Goal: Find specific page/section

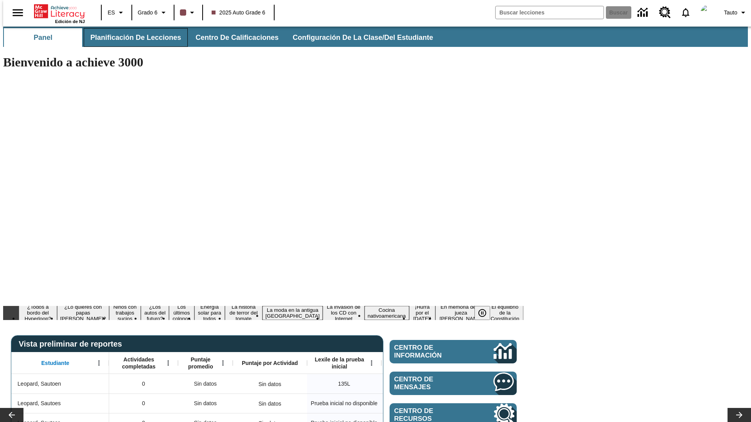
click at [131, 38] on span "Planificación de lecciones" at bounding box center [135, 37] width 91 height 9
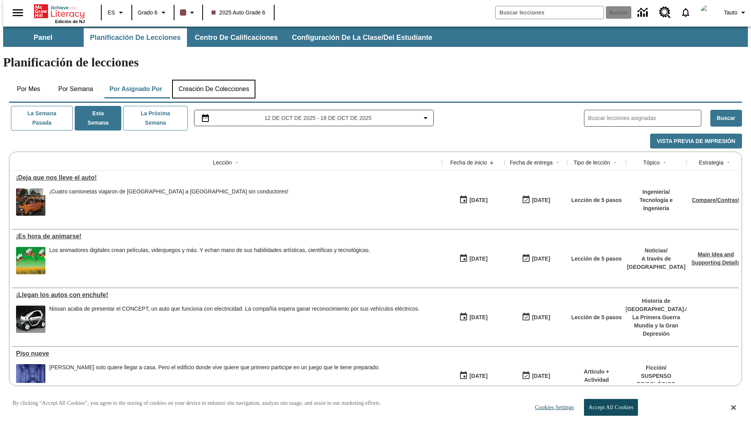
click at [214, 80] on button "Creación de colecciones" at bounding box center [213, 89] width 83 height 19
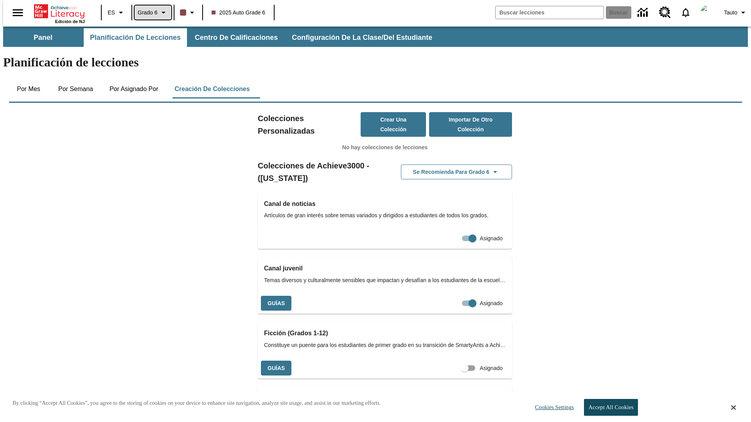
click at [150, 13] on span "Grado 6" at bounding box center [148, 13] width 20 height 8
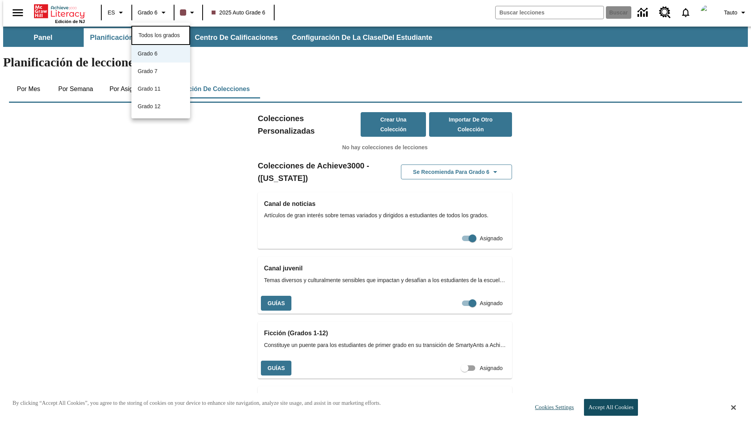
click at [161, 34] on span "Todos los grados" at bounding box center [158, 35] width 41 height 6
